Goal: Information Seeking & Learning: Learn about a topic

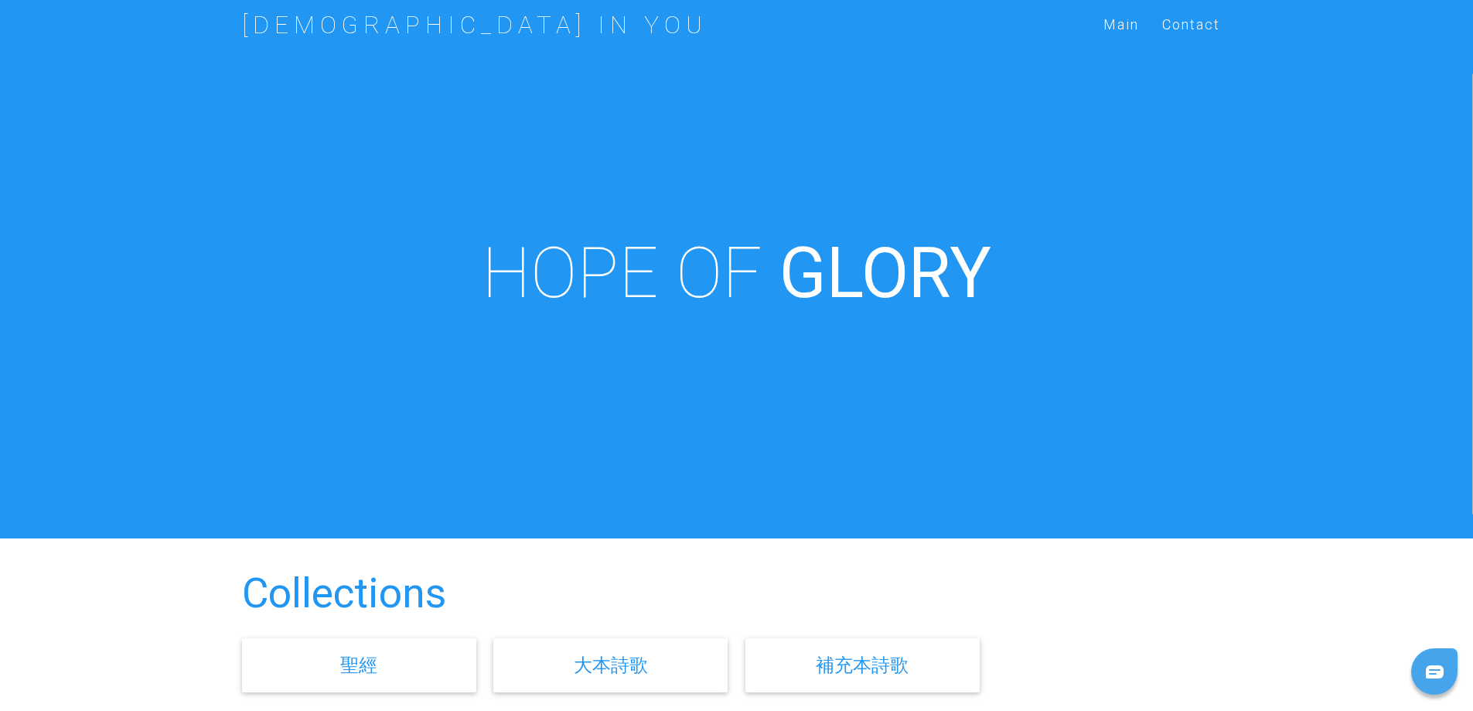
scroll to position [464, 0]
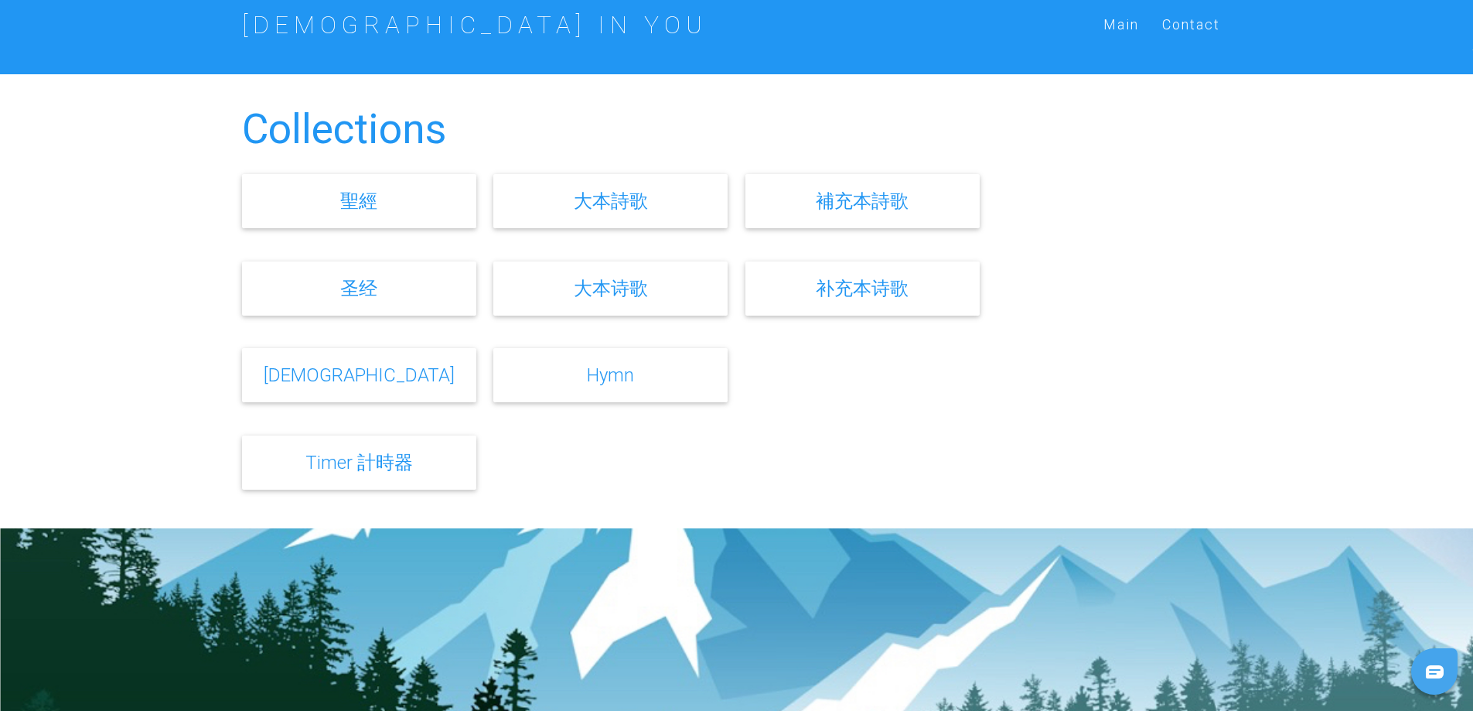
click at [374, 203] on link "聖經" at bounding box center [358, 200] width 37 height 22
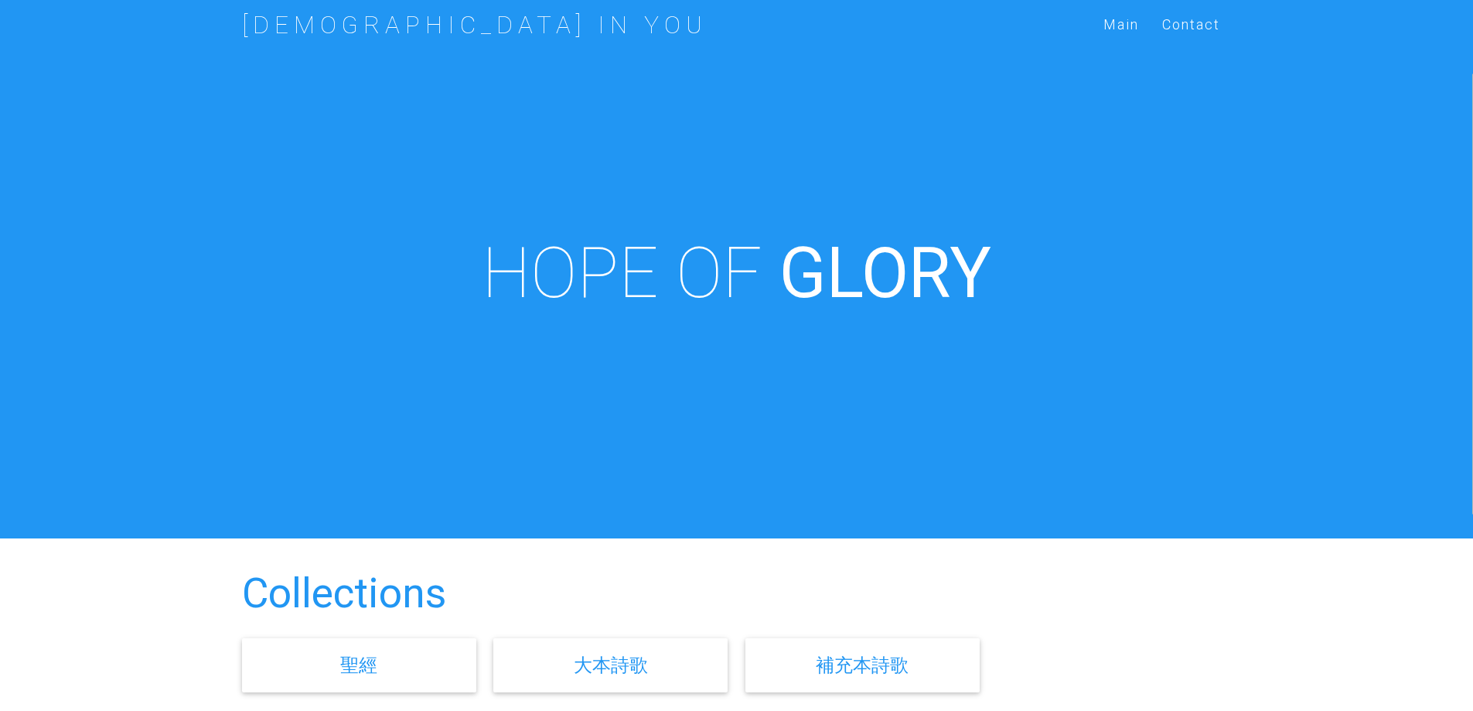
scroll to position [464, 0]
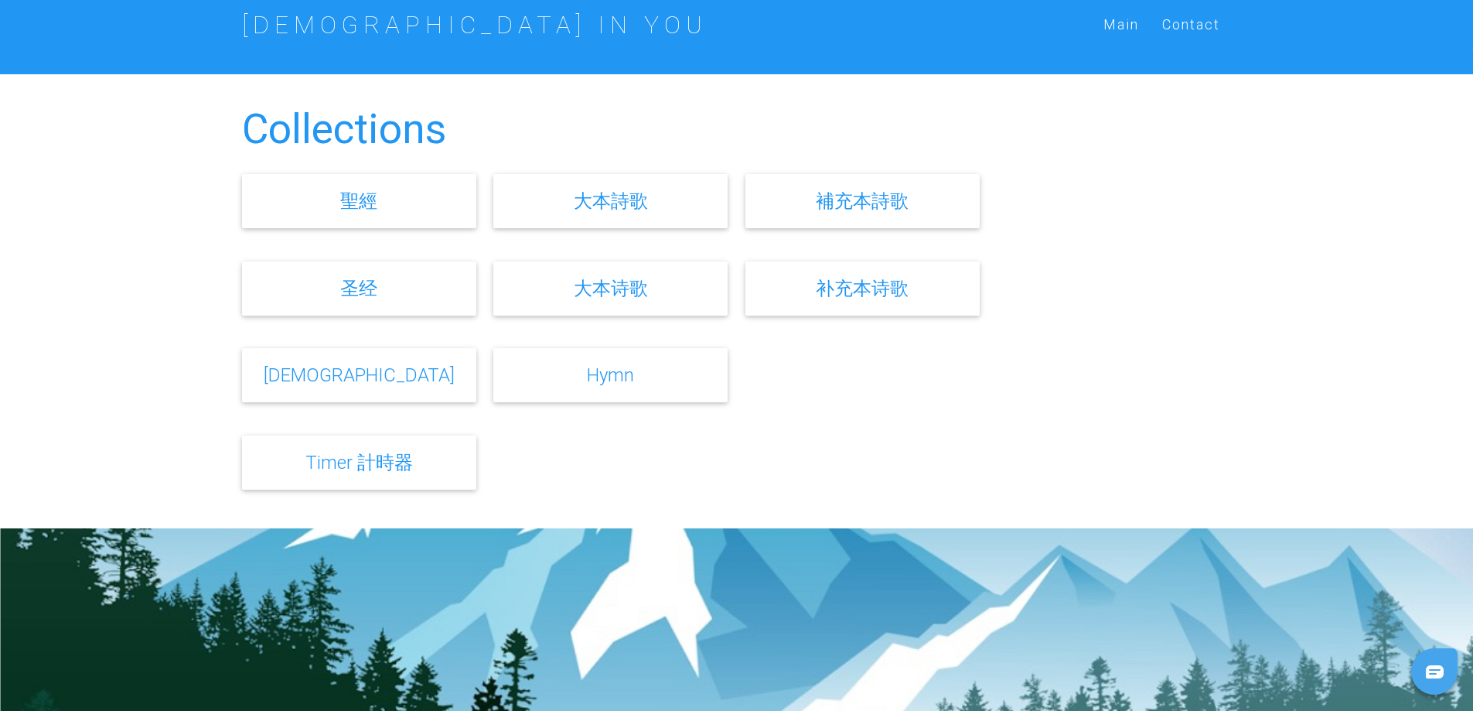
click at [374, 383] on link "Bible" at bounding box center [359, 374] width 191 height 22
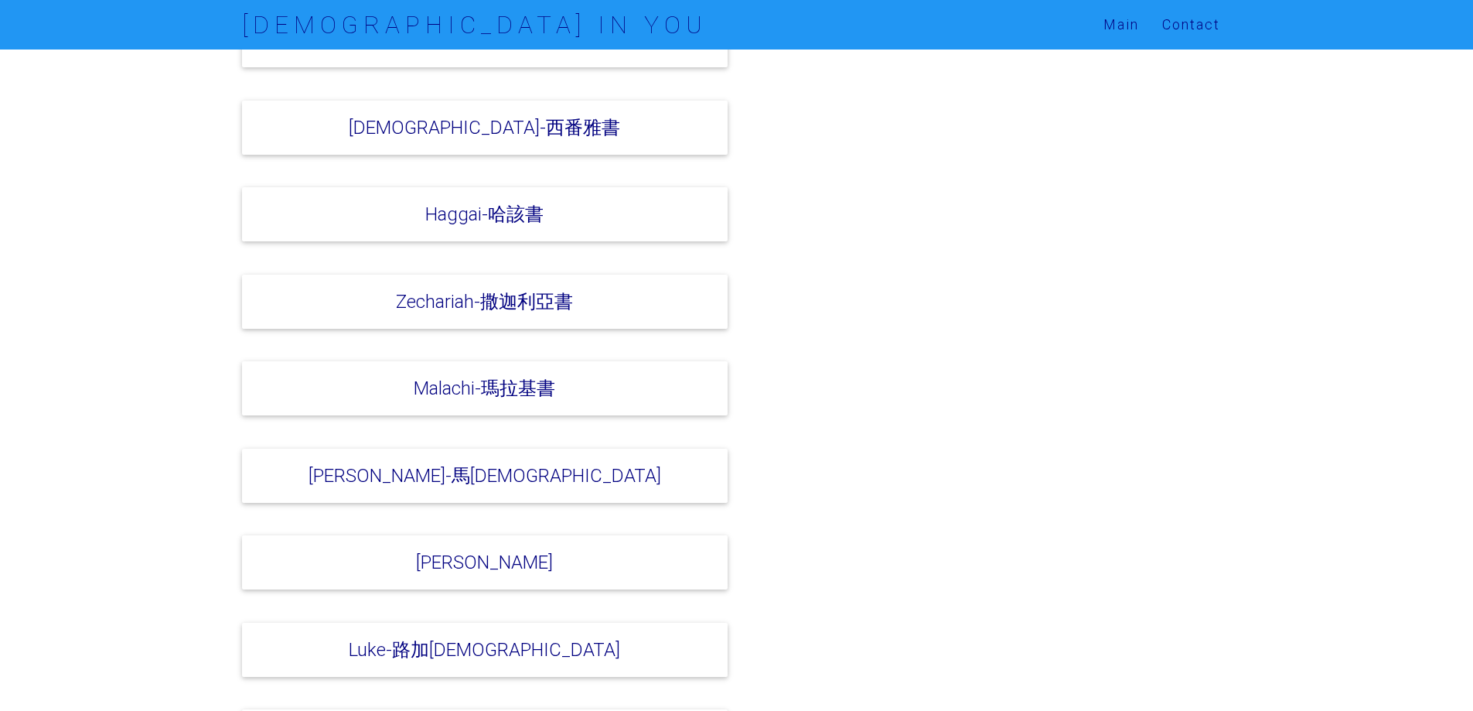
scroll to position [3325, 0]
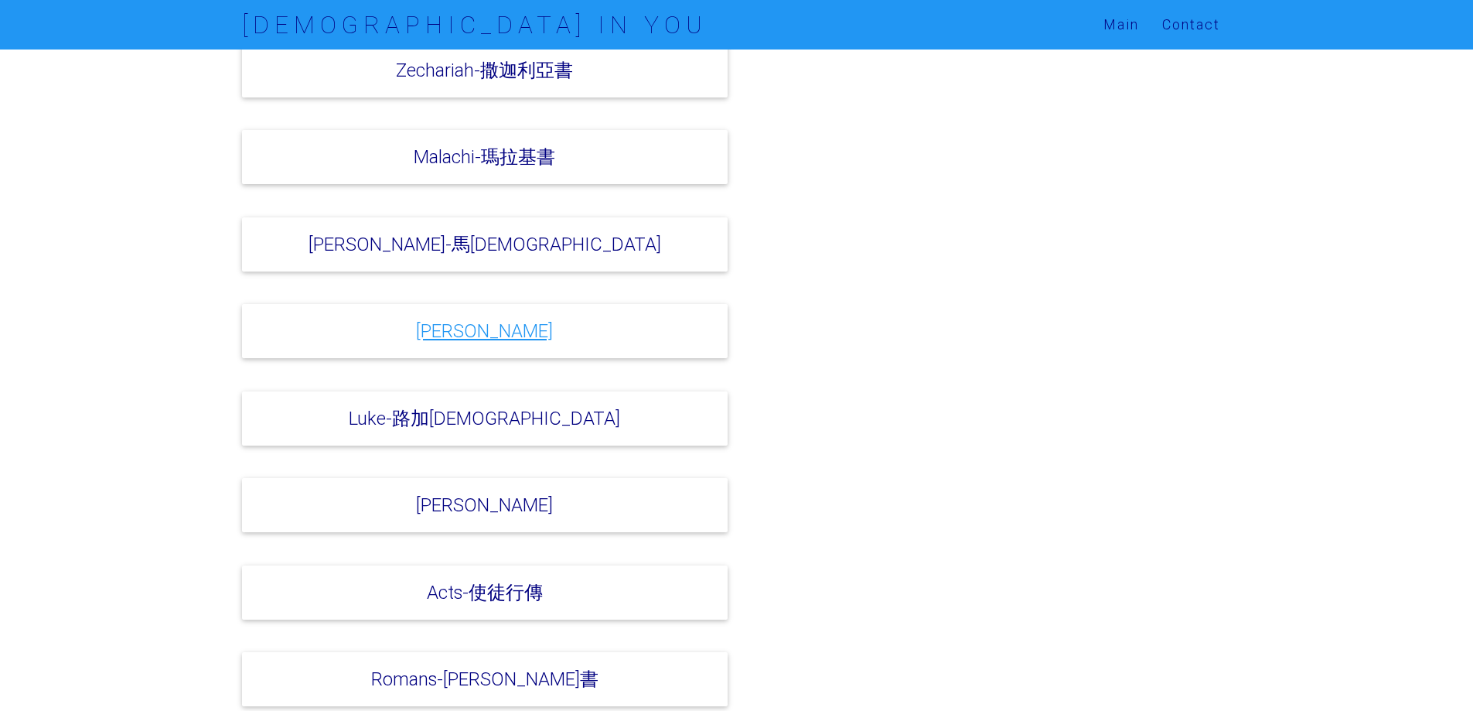
click at [536, 328] on link "[PERSON_NAME]" at bounding box center [484, 330] width 137 height 22
